Goal: Task Accomplishment & Management: Manage account settings

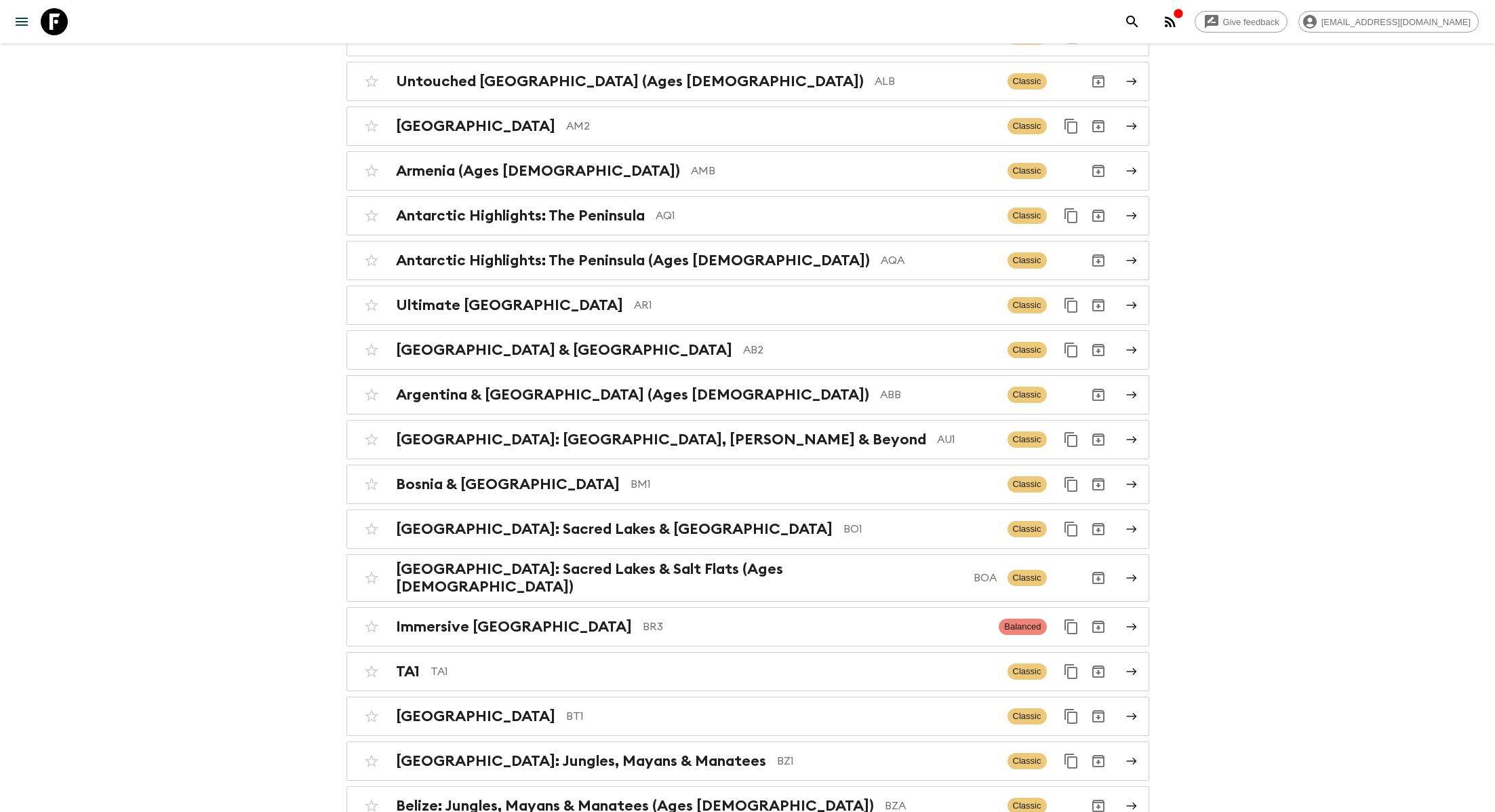
scroll to position [534, 0]
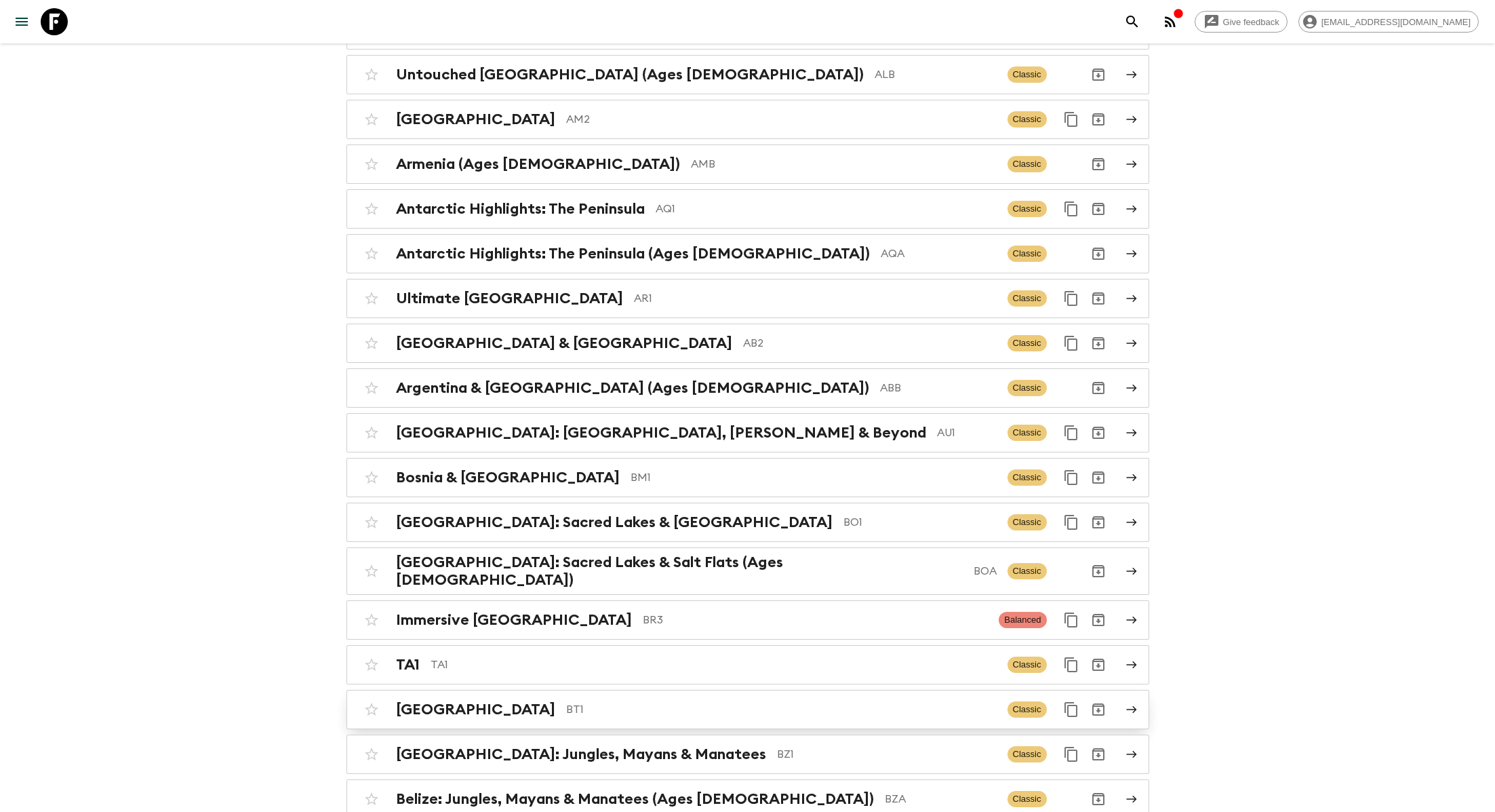
click at [374, 696] on input "checkbox" at bounding box center [371, 709] width 27 height 27
checkbox input "false"
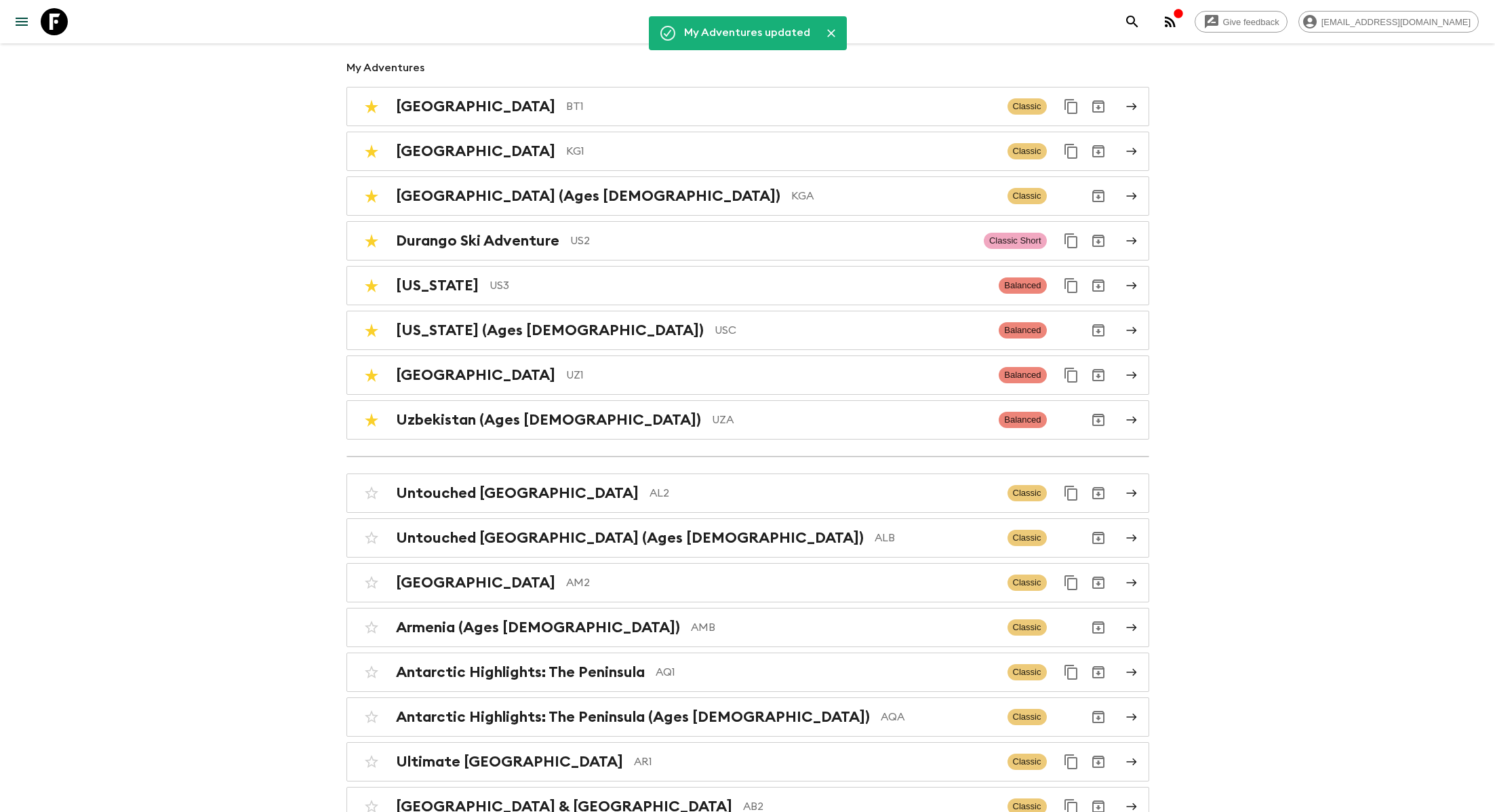
scroll to position [0, 0]
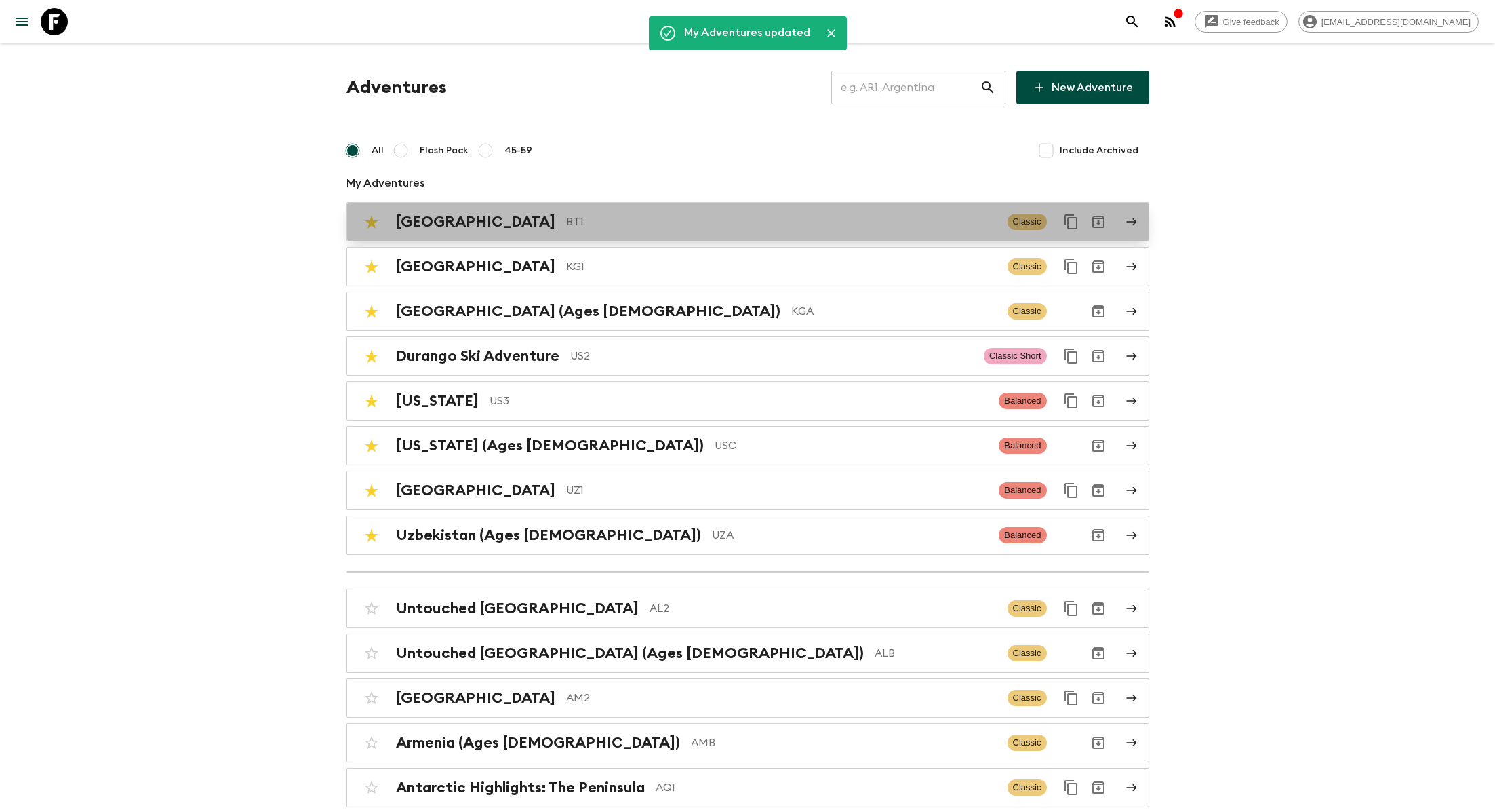
click at [585, 221] on p "BT1" at bounding box center [781, 222] width 430 height 16
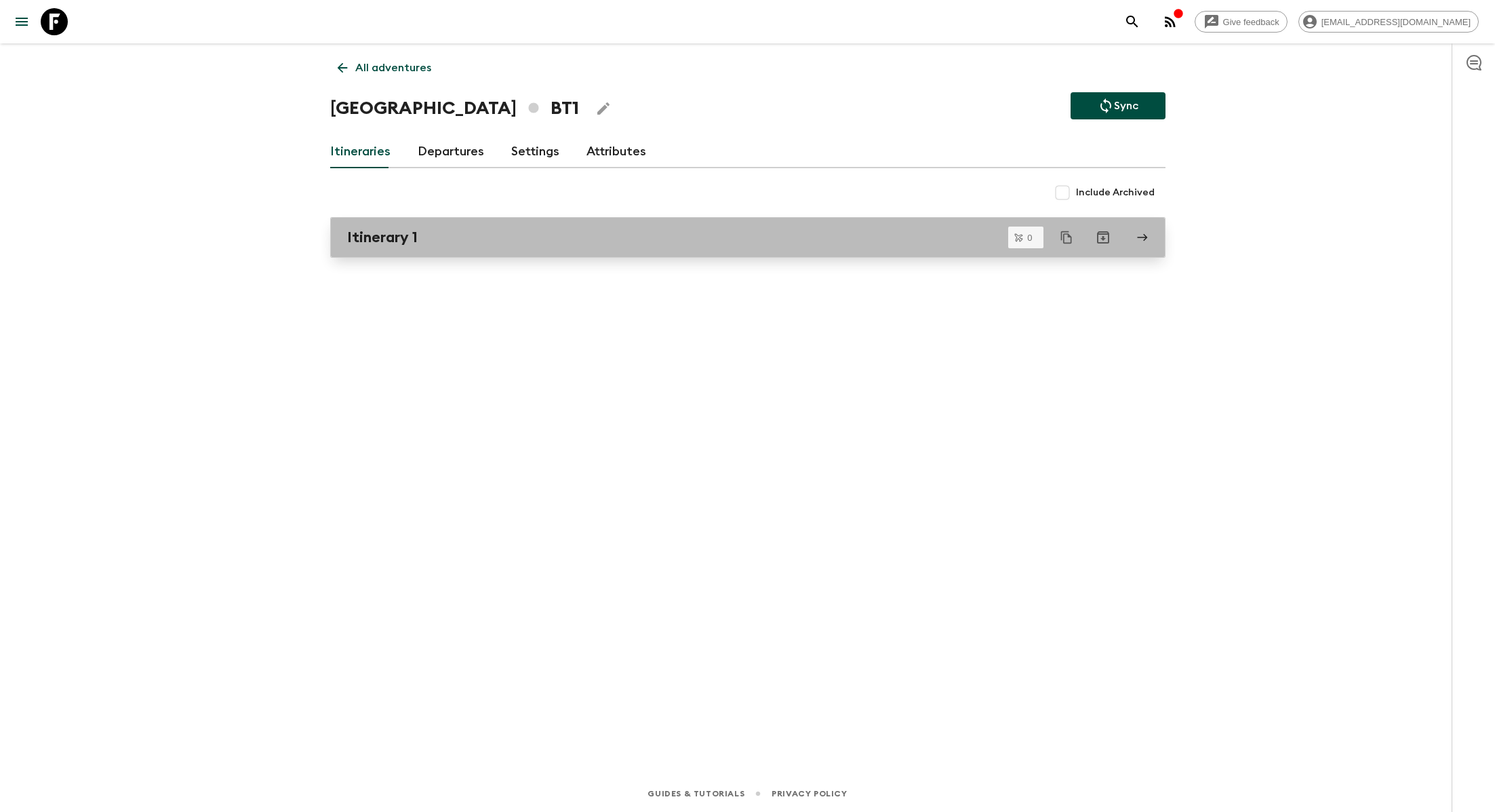
click at [732, 246] on link "Itinerary 1" at bounding box center [748, 237] width 835 height 41
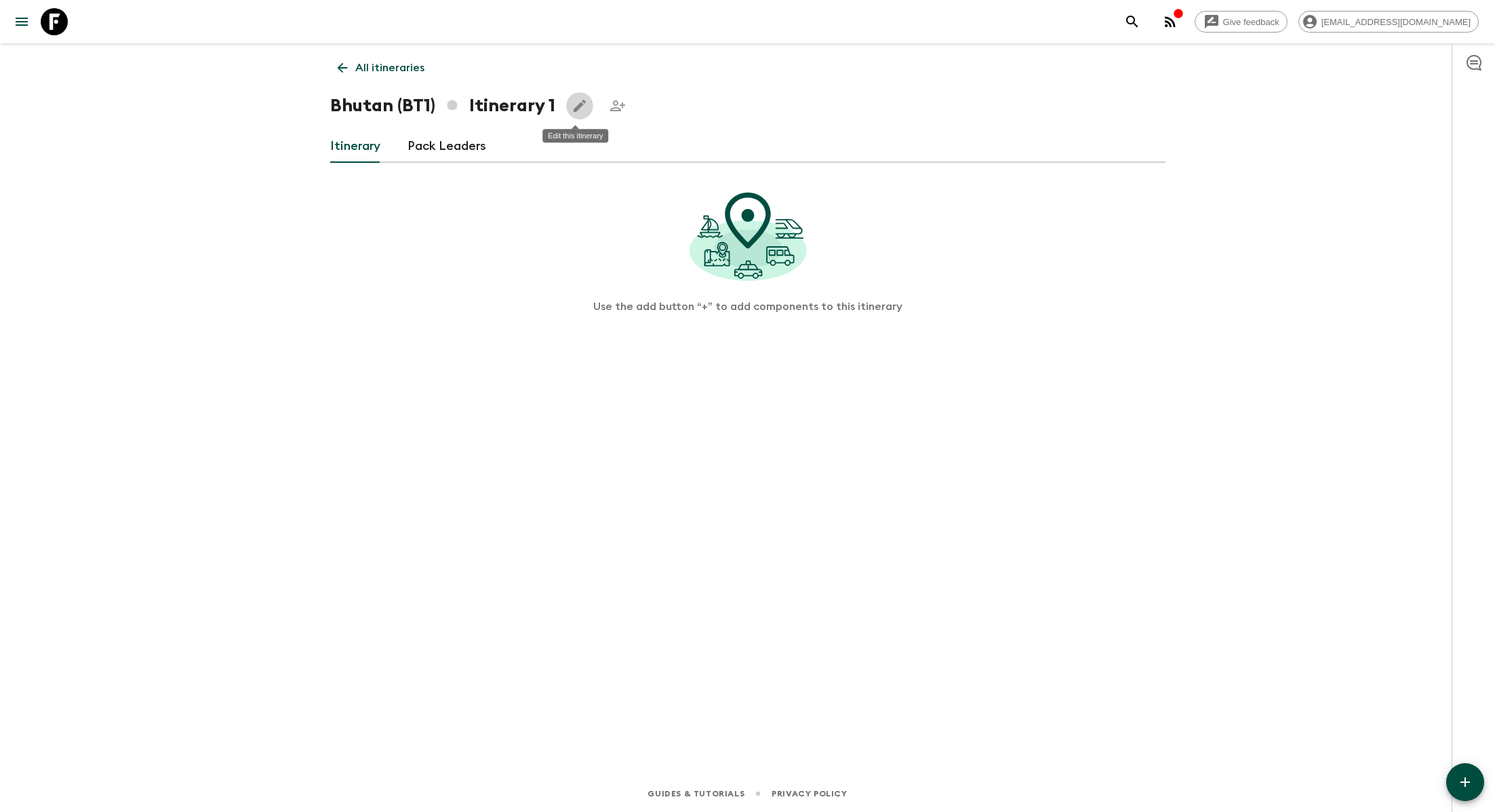
click at [577, 110] on icon "Edit this itinerary" at bounding box center [580, 105] width 16 height 16
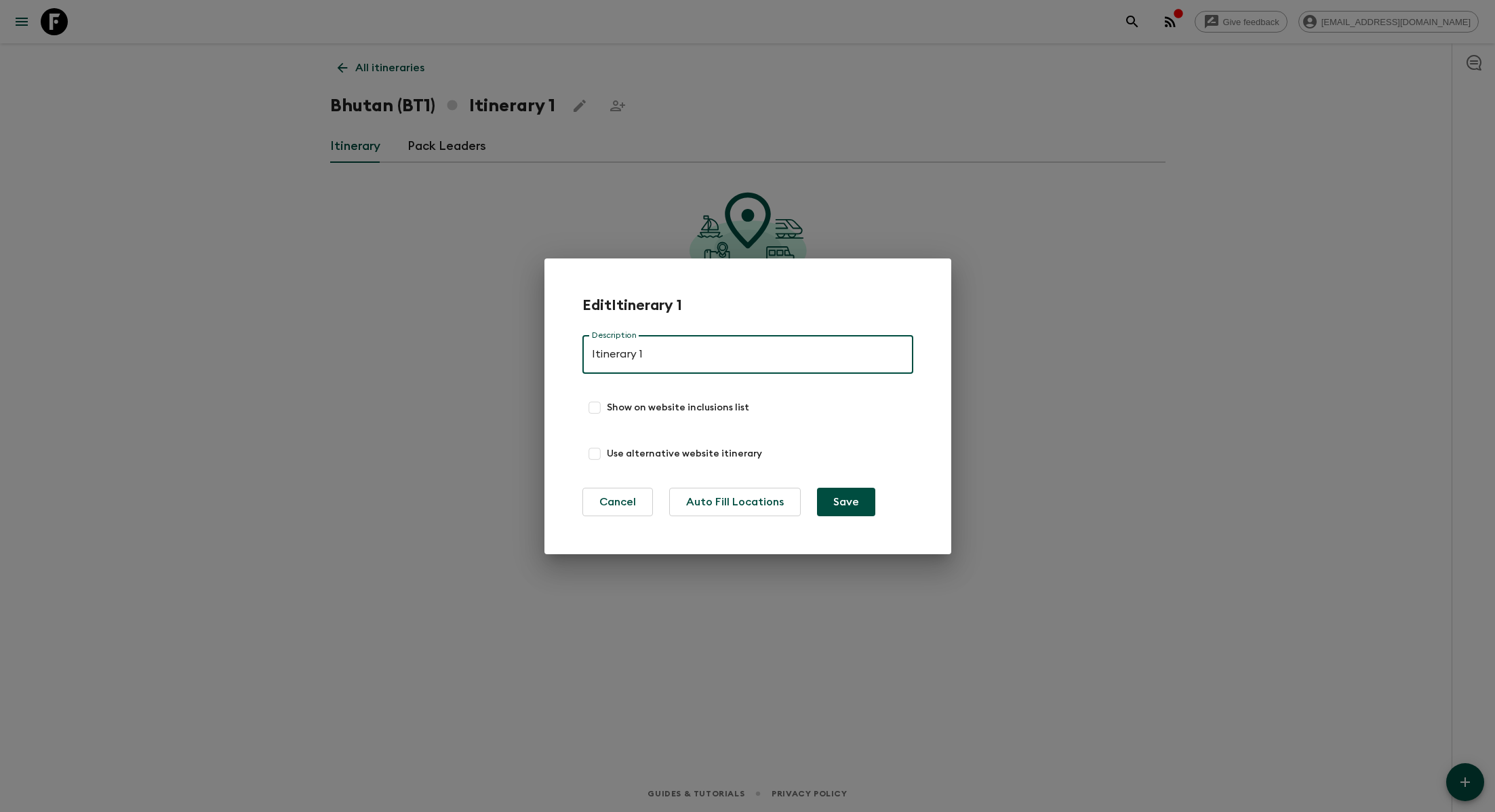
click at [626, 359] on input "Itinerary 1" at bounding box center [748, 355] width 331 height 38
type input "2026"
click at [839, 487] on button "Save" at bounding box center [846, 501] width 59 height 29
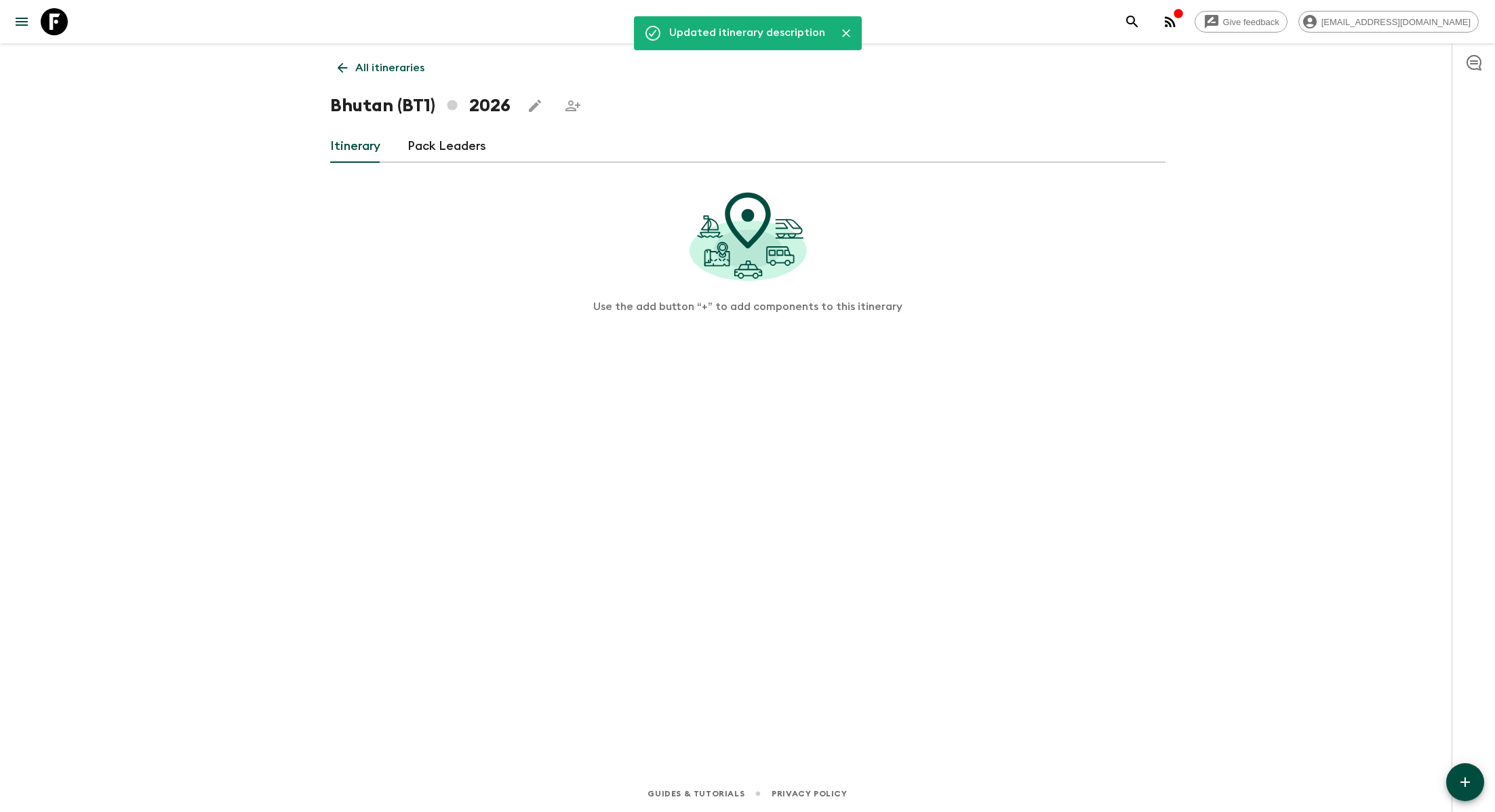
click at [569, 107] on icon "Share this itinerary" at bounding box center [573, 105] width 15 height 11
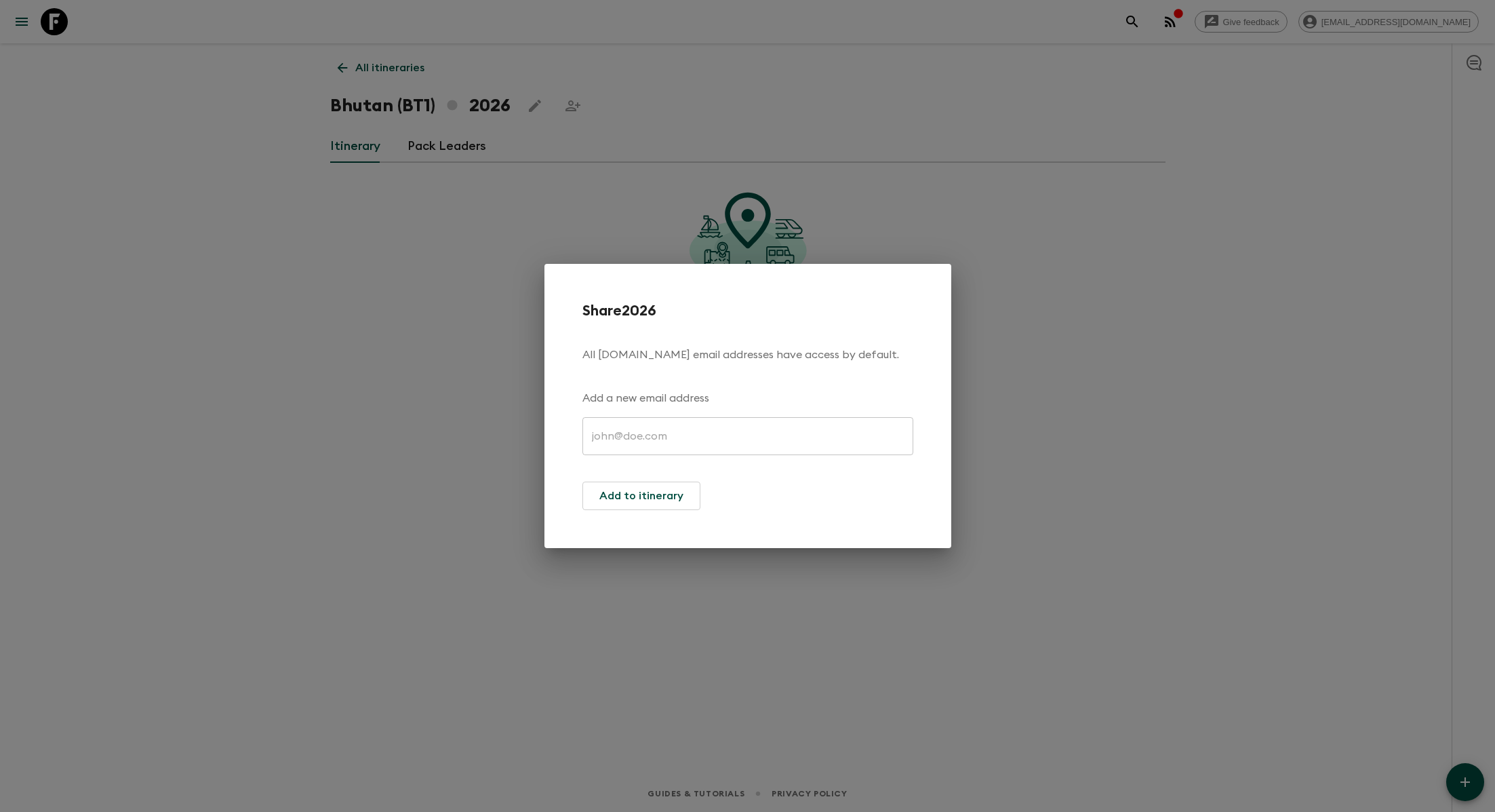
click at [622, 441] on input "text" at bounding box center [748, 436] width 331 height 38
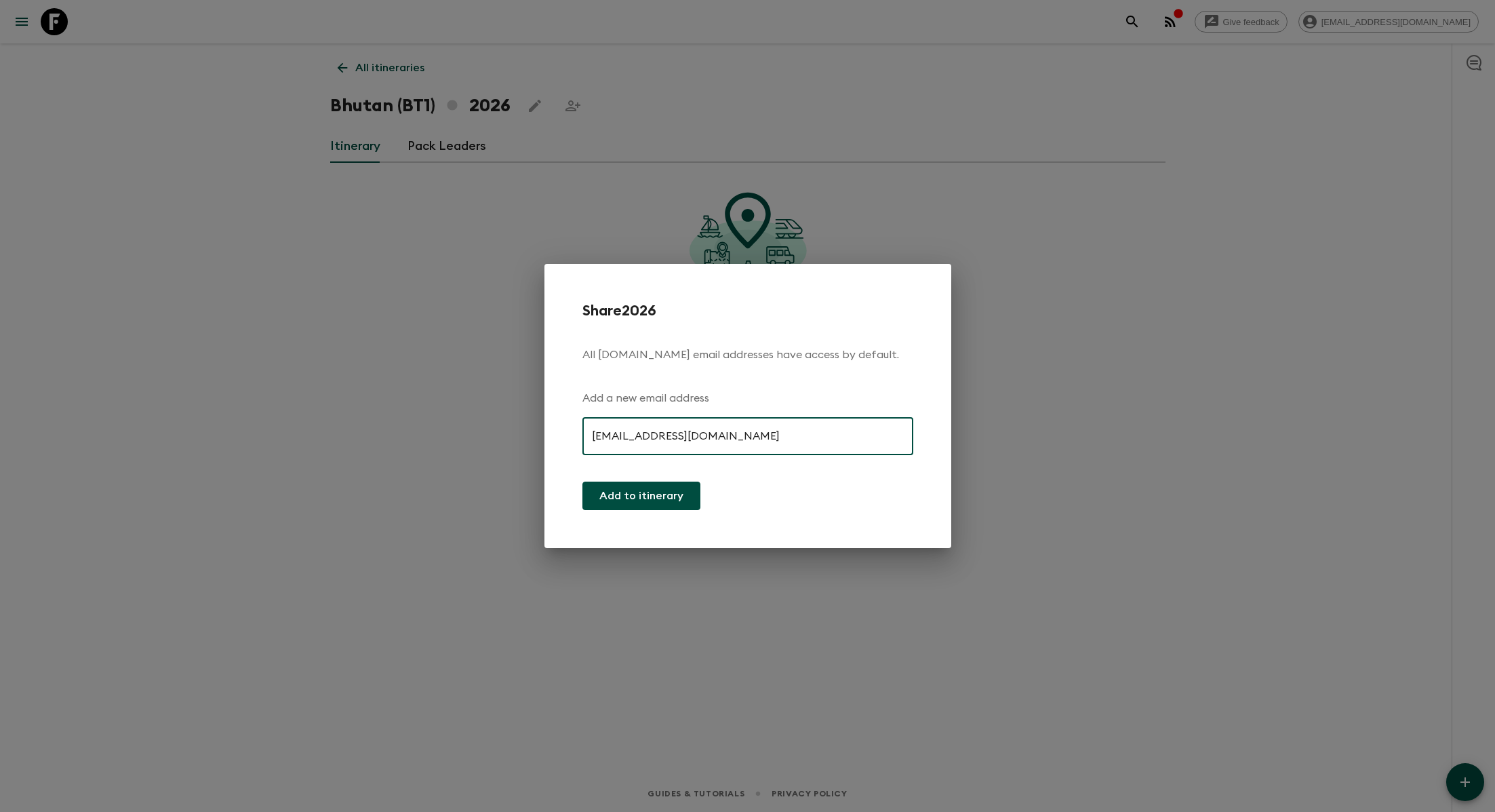
type input "[EMAIL_ADDRESS][DOMAIN_NAME]"
click at [662, 494] on button "Add to itinerary" at bounding box center [641, 495] width 118 height 29
